Goal: Find specific page/section: Find specific page/section

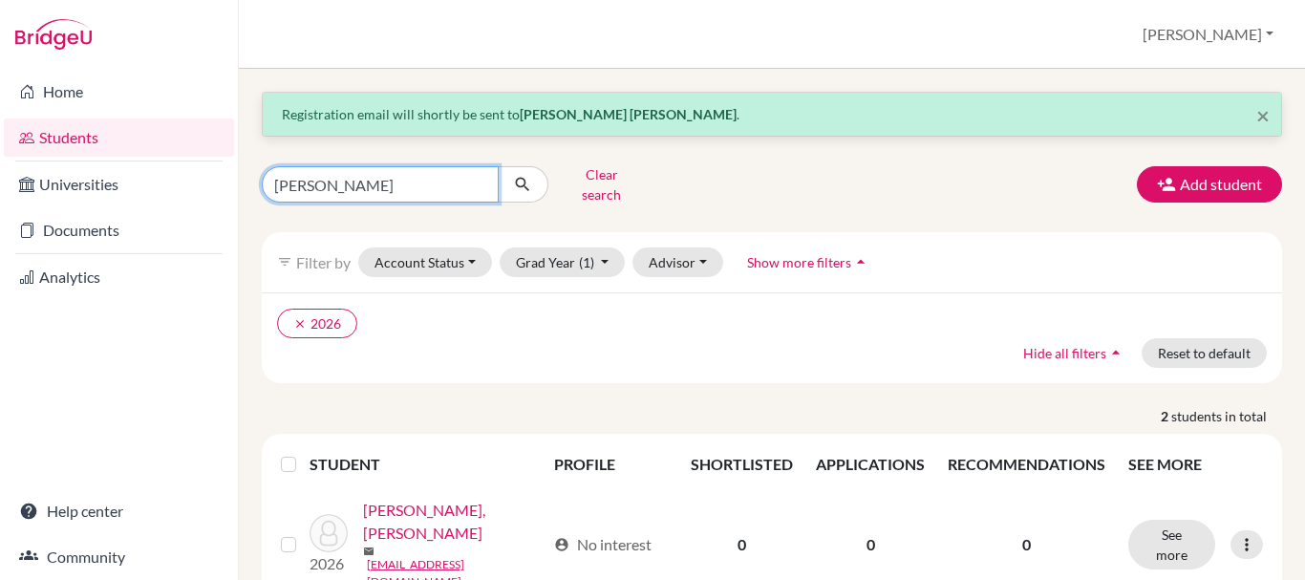
click at [335, 179] on input "[PERSON_NAME]" at bounding box center [380, 184] width 237 height 36
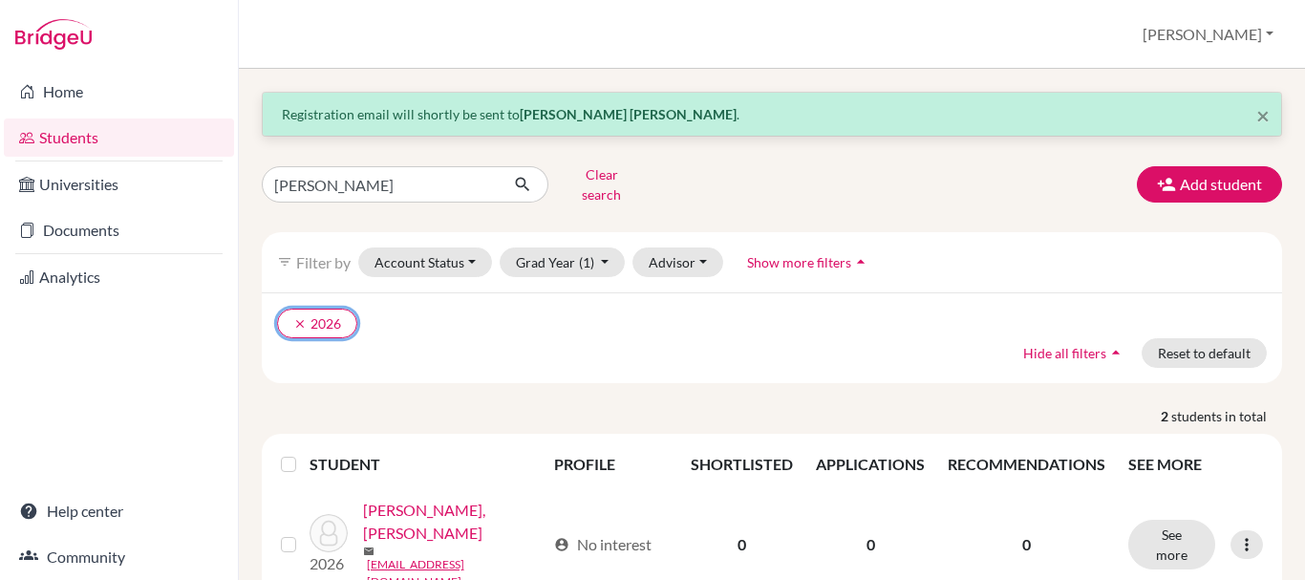
click at [300, 317] on icon "clear" at bounding box center [299, 323] width 13 height 13
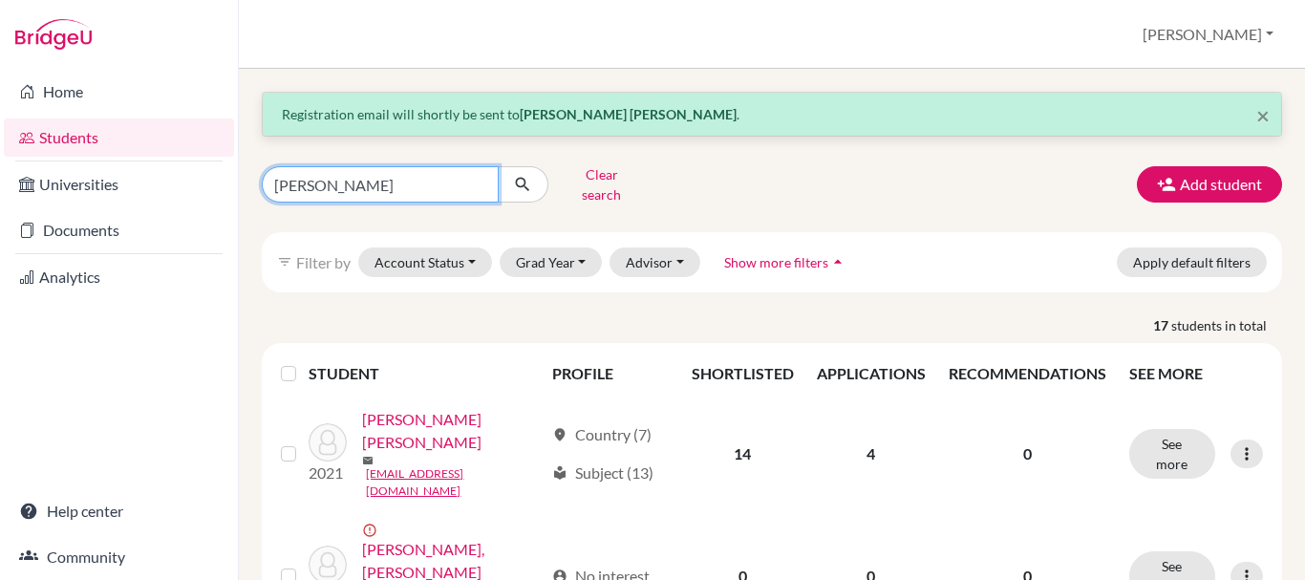
click at [329, 193] on input "[PERSON_NAME]" at bounding box center [380, 184] width 237 height 36
type input "max"
click button "submit" at bounding box center [523, 184] width 51 height 36
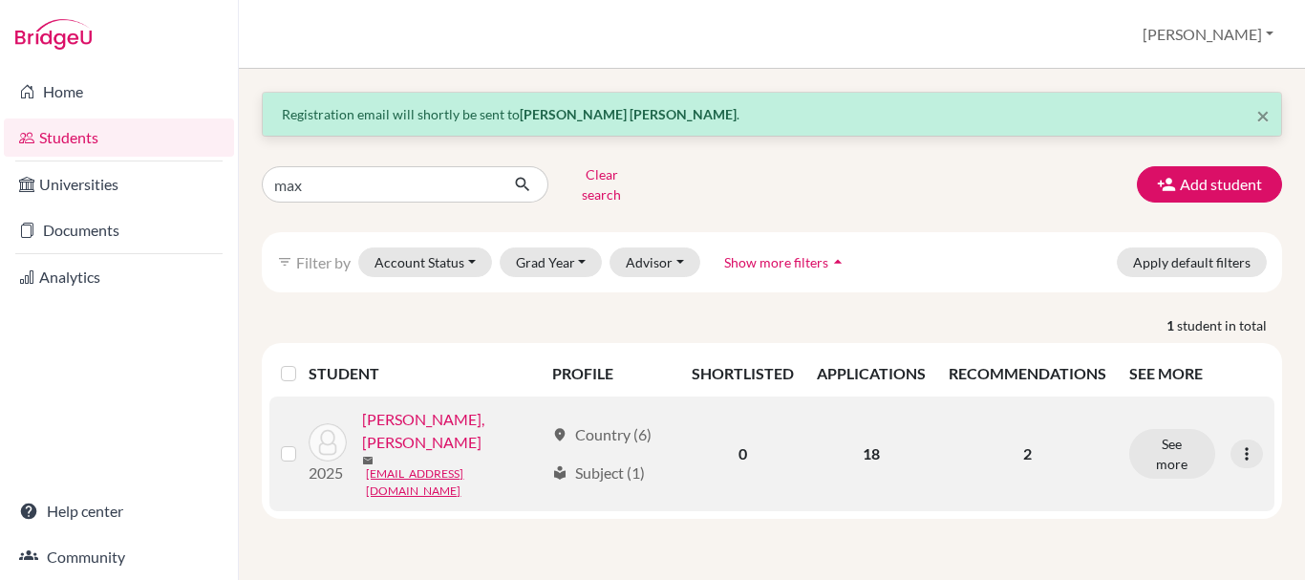
click at [492, 419] on link "[PERSON_NAME], [PERSON_NAME]" at bounding box center [453, 431] width 182 height 46
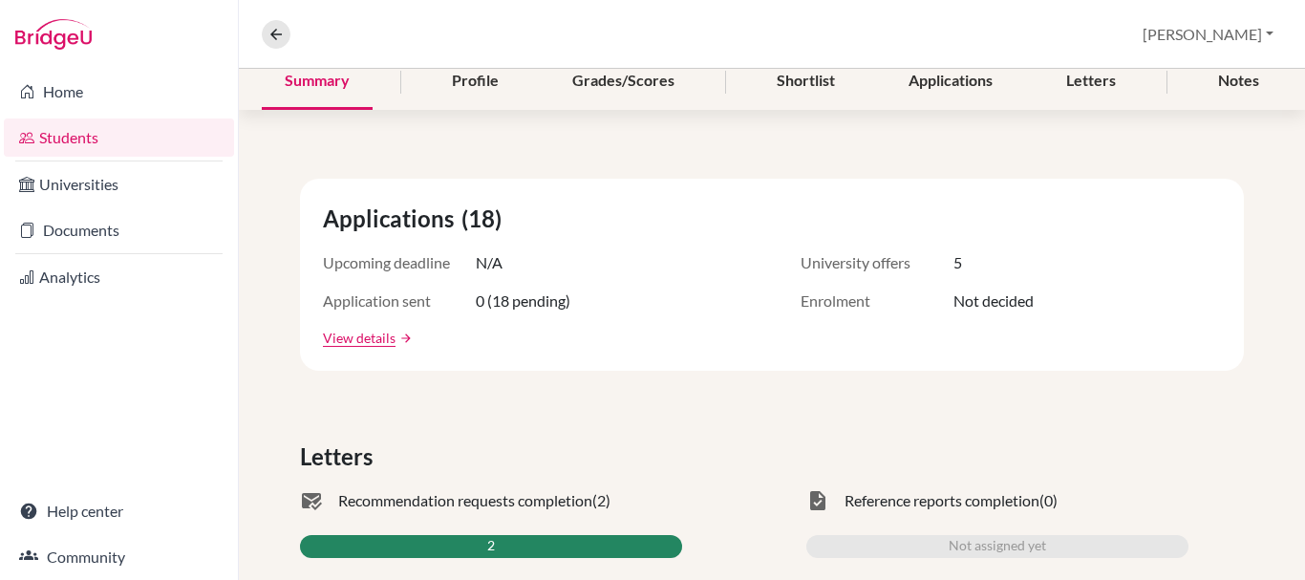
scroll to position [227, 0]
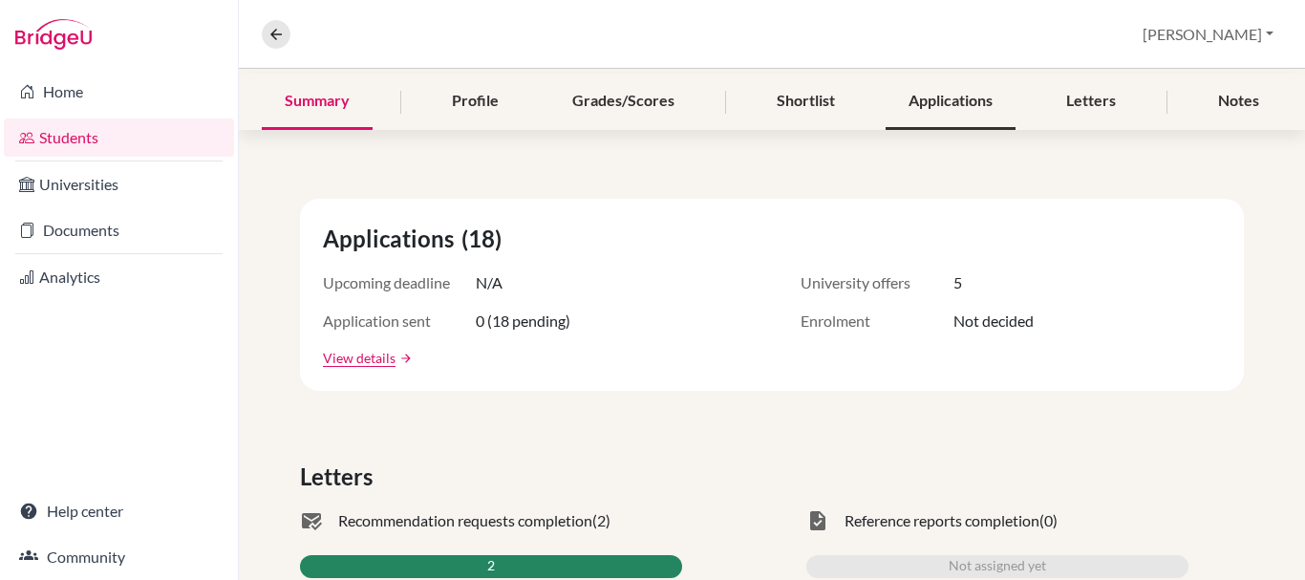
click at [965, 86] on div "Applications" at bounding box center [951, 102] width 130 height 56
